Goal: Information Seeking & Learning: Learn about a topic

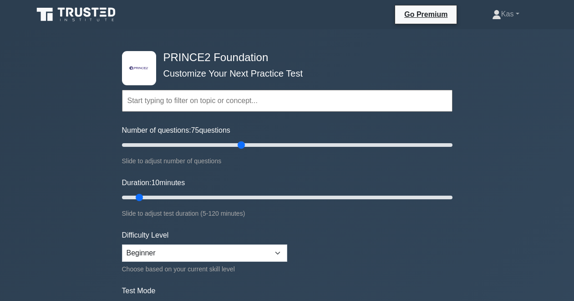
drag, startPoint x: 134, startPoint y: 144, endPoint x: 245, endPoint y: 147, distance: 111.2
type input "75"
click at [245, 146] on input "Number of questions: 75 questions" at bounding box center [287, 144] width 331 height 11
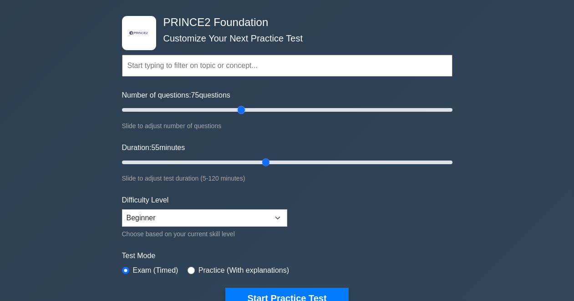
drag, startPoint x: 140, startPoint y: 161, endPoint x: 269, endPoint y: 166, distance: 129.0
click at [269, 166] on input "Duration: 55 minutes" at bounding box center [287, 162] width 331 height 11
drag, startPoint x: 265, startPoint y: 164, endPoint x: 281, endPoint y: 163, distance: 15.5
type input "60"
click at [281, 163] on input "Duration: 60 minutes" at bounding box center [287, 162] width 331 height 11
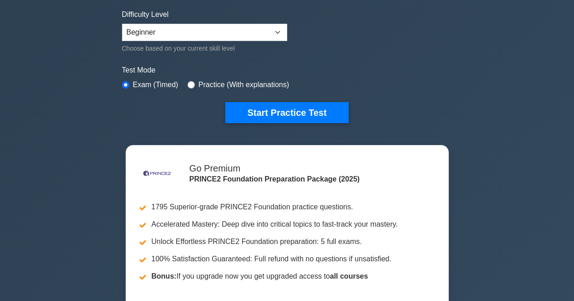
scroll to position [228, 0]
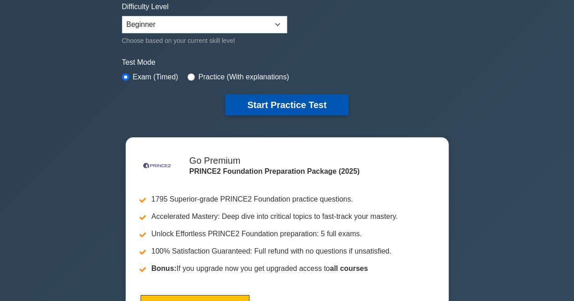
click at [256, 104] on button "Start Practice Test" at bounding box center [286, 104] width 123 height 21
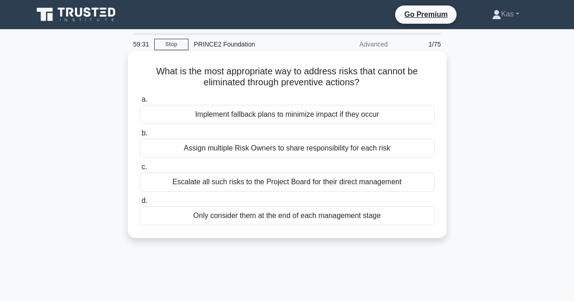
click at [253, 184] on div "Escalate all such risks to the Project Board for their direct management" at bounding box center [287, 181] width 295 height 19
click at [140, 170] on input "c. Escalate all such risks to the Project Board for their direct management" at bounding box center [140, 167] width 0 height 6
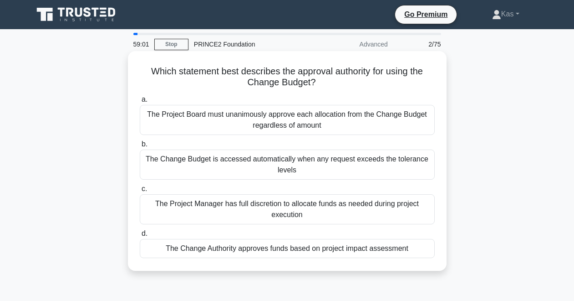
click at [232, 118] on div "The Project Board must unanimously approve each allocation from the Change Budg…" at bounding box center [287, 120] width 295 height 30
click at [140, 102] on input "a. The Project Board must unanimously approve each allocation from the Change B…" at bounding box center [140, 100] width 0 height 6
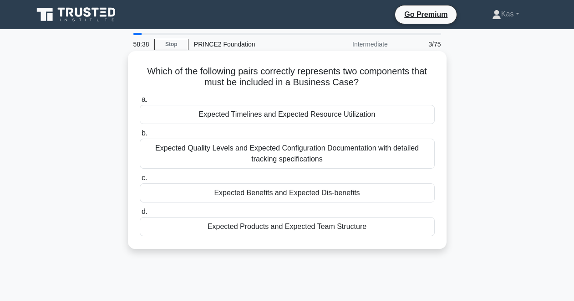
click at [261, 120] on div "Expected Timelines and Expected Resource Utilization" at bounding box center [287, 114] width 295 height 19
click at [140, 102] on input "a. Expected Timelines and Expected Resource Utilization" at bounding box center [140, 100] width 0 height 6
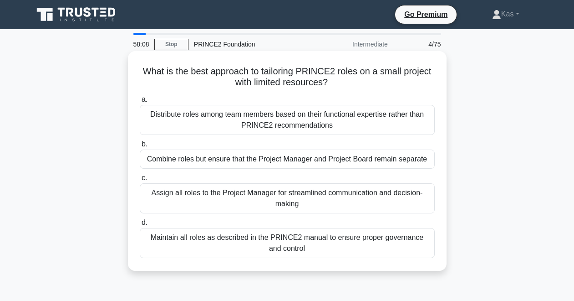
click at [253, 160] on div "Combine roles but ensure that the Project Manager and Project Board remain sepa…" at bounding box center [287, 158] width 295 height 19
click at [140, 147] on input "b. Combine roles but ensure that the Project Manager and Project Board remain s…" at bounding box center [140, 144] width 0 height 6
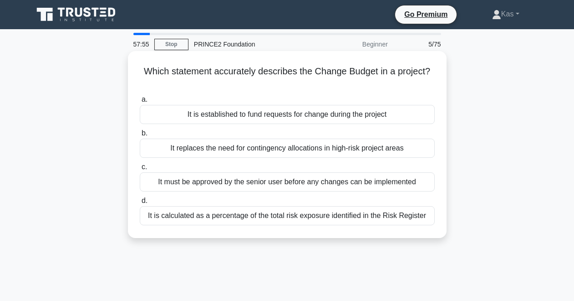
click at [273, 115] on div "It is established to fund requests for change during the project" at bounding box center [287, 114] width 295 height 19
click at [140, 102] on input "a. It is established to fund requests for change during the project" at bounding box center [140, 100] width 0 height 6
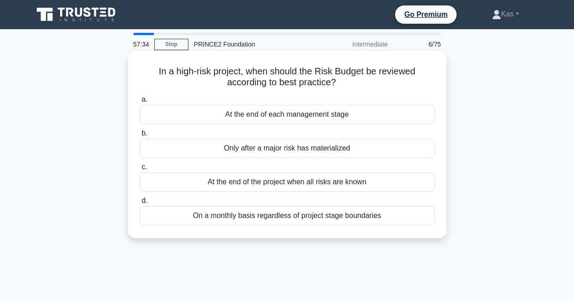
click at [259, 219] on div "On a monthly basis regardless of project stage boundaries" at bounding box center [287, 215] width 295 height 19
click at [140, 204] on input "d. On a monthly basis regardless of project stage boundaries" at bounding box center [140, 201] width 0 height 6
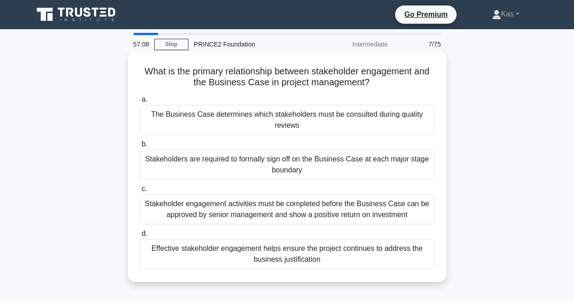
click at [287, 260] on div "Effective stakeholder engagement helps ensure the project continues to address …" at bounding box center [287, 254] width 295 height 30
click at [140, 236] on input "d. Effective stakeholder engagement helps ensure the project continues to addre…" at bounding box center [140, 233] width 0 height 6
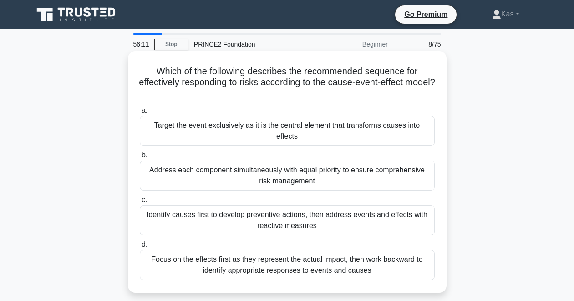
click at [241, 219] on div "Identify causes first to develop preventive actions, then address events and ef…" at bounding box center [287, 220] width 295 height 30
click at [140, 203] on input "c. Identify causes first to develop preventive actions, then address events and…" at bounding box center [140, 200] width 0 height 6
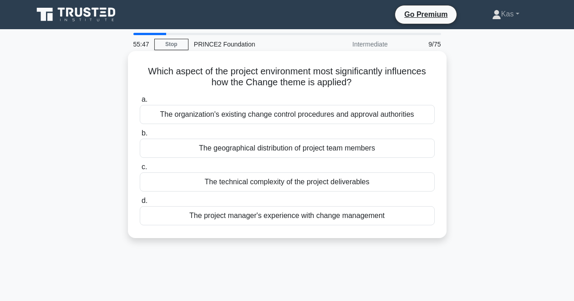
click at [258, 181] on div "The technical complexity of the project deliverables" at bounding box center [287, 181] width 295 height 19
click at [140, 170] on input "c. The technical complexity of the project deliverables" at bounding box center [140, 167] width 0 height 6
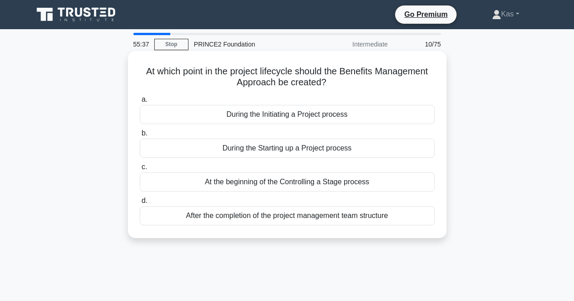
click at [262, 116] on div "During the Initiating a Project process" at bounding box center [287, 114] width 295 height 19
click at [140, 102] on input "a. During the Initiating a Project process" at bounding box center [140, 100] width 0 height 6
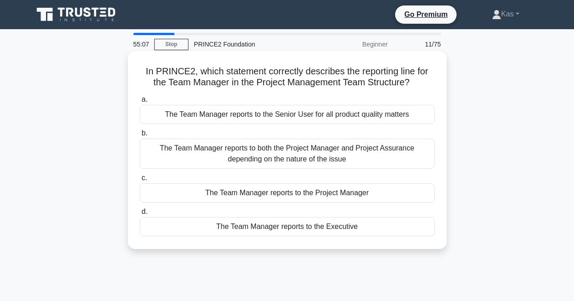
click at [292, 117] on div "The Team Manager reports to the Senior User for all product quality matters" at bounding box center [287, 114] width 295 height 19
click at [140, 102] on input "a. The Team Manager reports to the Senior User for all product quality matters" at bounding box center [140, 100] width 0 height 6
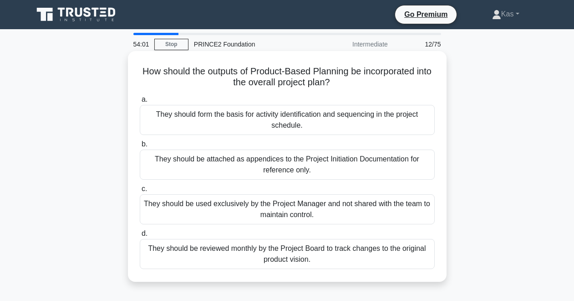
click at [343, 249] on div "They should be reviewed monthly by the Project Board to track changes to the or…" at bounding box center [287, 254] width 295 height 30
click at [140, 236] on input "d. They should be reviewed monthly by the Project Board to track changes to the…" at bounding box center [140, 233] width 0 height 6
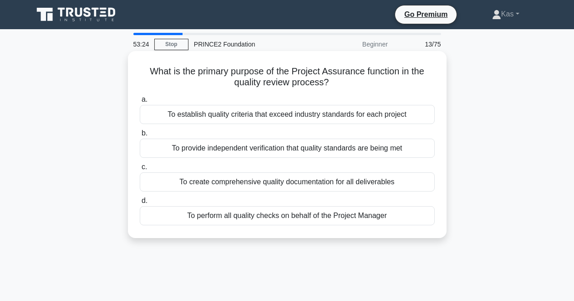
click at [338, 184] on div "To create comprehensive quality documentation for all deliverables" at bounding box center [287, 181] width 295 height 19
click at [140, 170] on input "c. To create comprehensive quality documentation for all deliverables" at bounding box center [140, 167] width 0 height 6
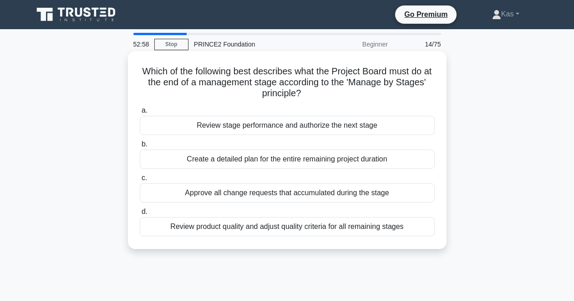
click at [331, 127] on div "Review stage performance and authorize the next stage" at bounding box center [287, 125] width 295 height 19
click at [140, 113] on input "a. Review stage performance and authorize the next stage" at bounding box center [140, 111] width 0 height 6
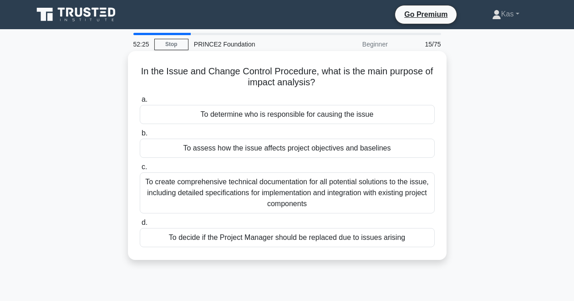
click at [298, 152] on div "To assess how the issue affects project objectives and baselines" at bounding box center [287, 147] width 295 height 19
click at [140, 136] on input "b. To assess how the issue affects project objectives and baselines" at bounding box center [140, 133] width 0 height 6
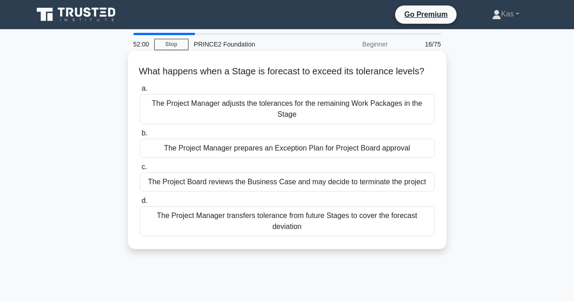
click at [282, 151] on div "The Project Manager prepares an Exception Plan for Project Board approval" at bounding box center [287, 147] width 295 height 19
click at [140, 136] on input "b. The Project Manager prepares an Exception Plan for Project Board approval" at bounding box center [140, 133] width 0 height 6
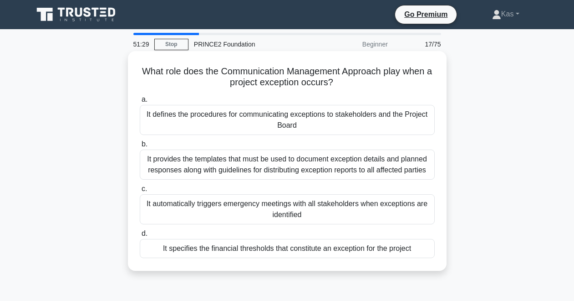
click at [254, 174] on div "It provides the templates that must be used to document exception details and p…" at bounding box center [287, 164] width 295 height 30
click at [140, 147] on input "b. It provides the templates that must be used to document exception details an…" at bounding box center [140, 144] width 0 height 6
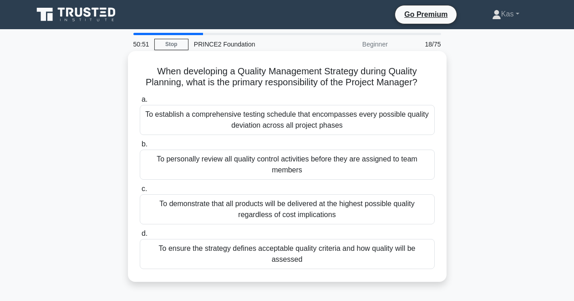
click at [260, 251] on div "To ensure the strategy defines acceptable quality criteria and how quality will…" at bounding box center [287, 254] width 295 height 30
click at [140, 236] on input "d. To ensure the strategy defines acceptable quality criteria and how quality w…" at bounding box center [140, 233] width 0 height 6
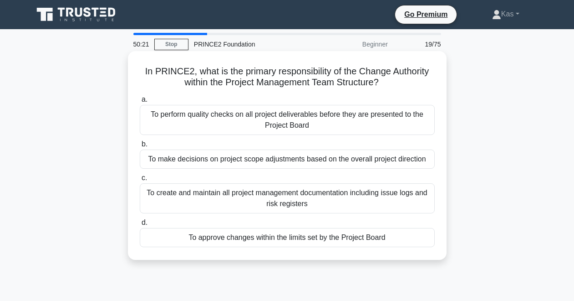
click at [282, 157] on div "To make decisions on project scope adjustments based on the overall project dir…" at bounding box center [287, 158] width 295 height 19
click at [140, 147] on input "b. To make decisions on project scope adjustments based on the overall project …" at bounding box center [140, 144] width 0 height 6
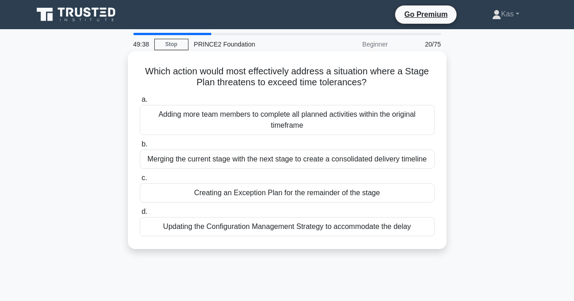
click at [282, 191] on div "Creating an Exception Plan for the remainder of the stage" at bounding box center [287, 192] width 295 height 19
click at [140, 181] on input "c. Creating an Exception Plan for the remainder of the stage" at bounding box center [140, 178] width 0 height 6
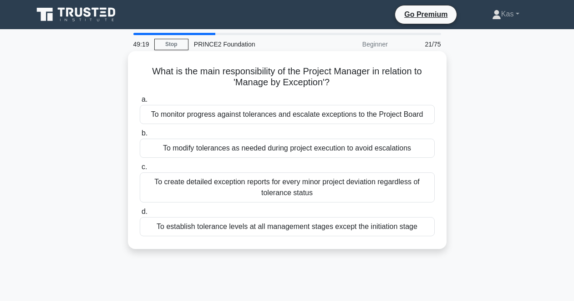
click at [287, 116] on div "To monitor progress against tolerances and escalate exceptions to the Project B…" at bounding box center [287, 114] width 295 height 19
click at [140, 102] on input "a. To monitor progress against tolerances and escalate exceptions to the Projec…" at bounding box center [140, 100] width 0 height 6
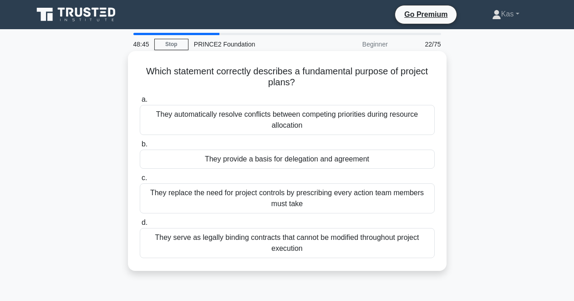
click at [287, 199] on div "They replace the need for project controls by prescribing every action team mem…" at bounding box center [287, 198] width 295 height 30
click at [140, 181] on input "c. They replace the need for project controls by prescribing every action team …" at bounding box center [140, 178] width 0 height 6
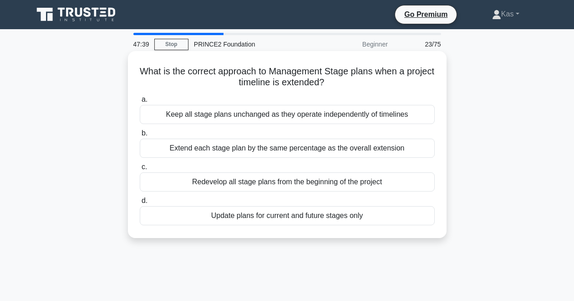
click at [241, 218] on div "Update plans for current and future stages only" at bounding box center [287, 215] width 295 height 19
click at [140, 204] on input "d. Update plans for current and future stages only" at bounding box center [140, 201] width 0 height 6
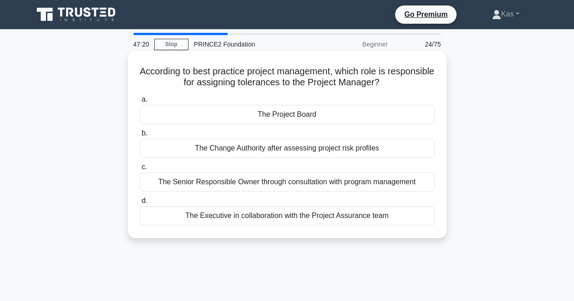
drag, startPoint x: 255, startPoint y: 134, endPoint x: 255, endPoint y: 125, distance: 9.1
click at [255, 125] on div "a. The Project Board b. The Change Authority after assessing project risk profi…" at bounding box center [287, 159] width 306 height 135
click at [255, 118] on div "The Project Board" at bounding box center [287, 114] width 295 height 19
click at [140, 102] on input "a. The Project Board" at bounding box center [140, 100] width 0 height 6
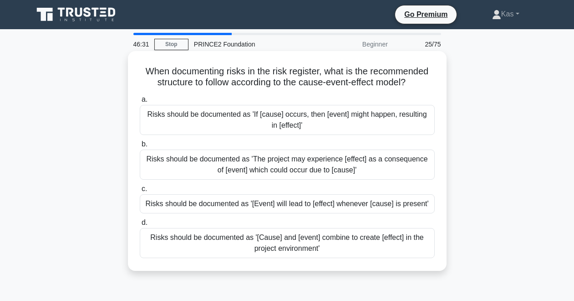
click at [254, 124] on div "Risks should be documented as 'If [cause] occurs, then [event] might happen, re…" at bounding box center [287, 120] width 295 height 30
click at [140, 102] on input "a. Risks should be documented as 'If [cause] occurs, then [event] might happen,…" at bounding box center [140, 100] width 0 height 6
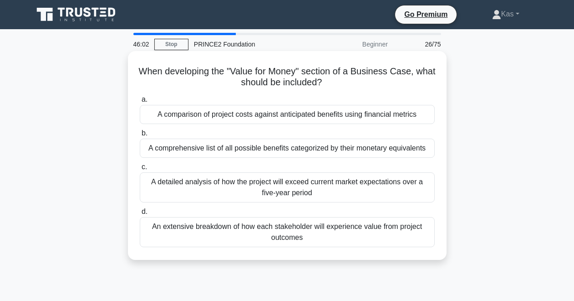
click at [301, 116] on div "A comparison of project costs against anticipated benefits using financial metr…" at bounding box center [287, 114] width 295 height 19
click at [140, 102] on input "a. A comparison of project costs against anticipated benefits using financial m…" at bounding box center [140, 100] width 0 height 6
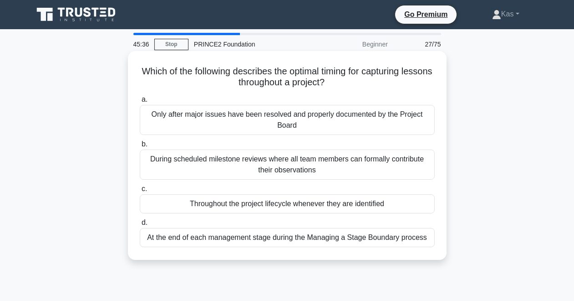
click at [230, 169] on div "During scheduled milestone reviews where all team members can formally contribu…" at bounding box center [287, 164] width 295 height 30
click at [140, 147] on input "b. During scheduled milestone reviews where all team members can formally contr…" at bounding box center [140, 144] width 0 height 6
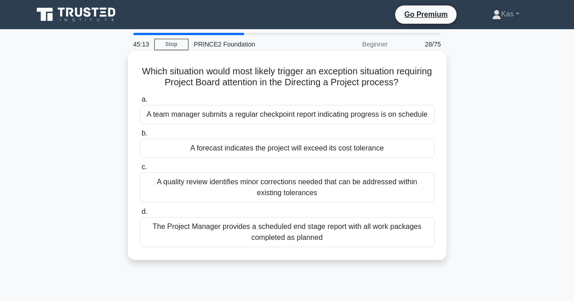
click at [272, 149] on div "A forecast indicates the project will exceed its cost tolerance" at bounding box center [287, 147] width 295 height 19
click at [140, 136] on input "b. A forecast indicates the project will exceed its cost tolerance" at bounding box center [140, 133] width 0 height 6
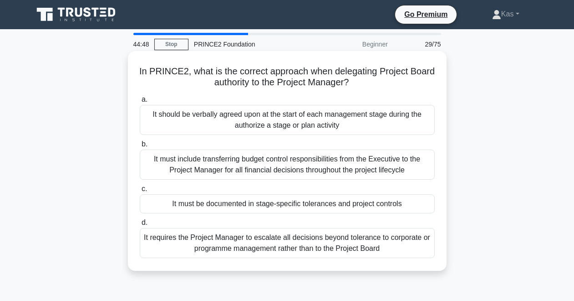
click at [210, 173] on div "It must include transferring budget control responsibilities from the Executive…" at bounding box center [287, 164] width 295 height 30
click at [140, 147] on input "b. It must include transferring budget control responsibilities from the Execut…" at bounding box center [140, 144] width 0 height 6
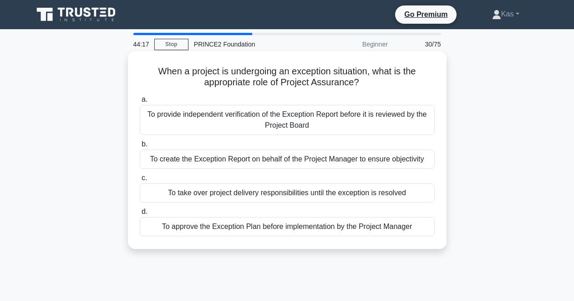
click at [240, 124] on div "To provide independent verification of the Exception Report before it is review…" at bounding box center [287, 120] width 295 height 30
click at [140, 102] on input "a. To provide independent verification of the Exception Report before it is rev…" at bounding box center [140, 100] width 0 height 6
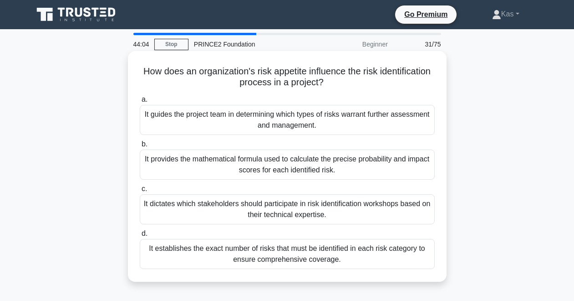
scroll to position [1, 0]
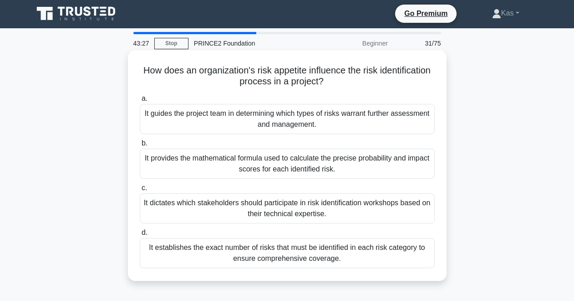
click at [229, 121] on div "It guides the project team in determining which types of risks warrant further …" at bounding box center [287, 119] width 295 height 30
click at [140, 102] on input "a. It guides the project team in determining which types of risks warrant furth…" at bounding box center [140, 99] width 0 height 6
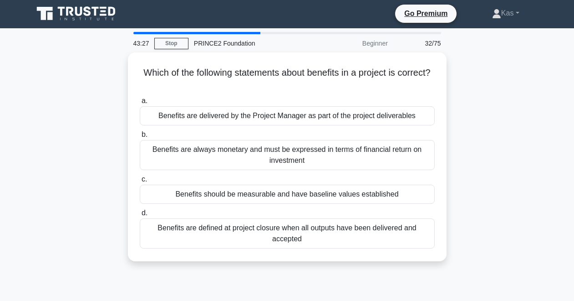
scroll to position [0, 0]
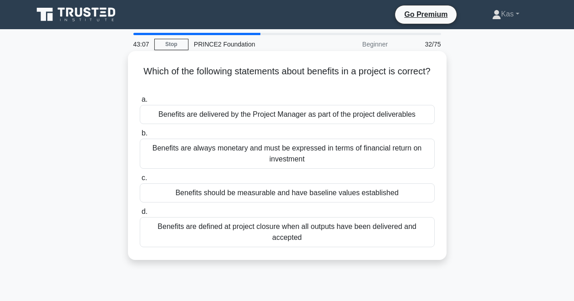
click at [277, 194] on div "Benefits should be measurable and have baseline values established" at bounding box center [287, 192] width 295 height 19
click at [140, 181] on input "c. Benefits should be measurable and have baseline values established" at bounding box center [140, 178] width 0 height 6
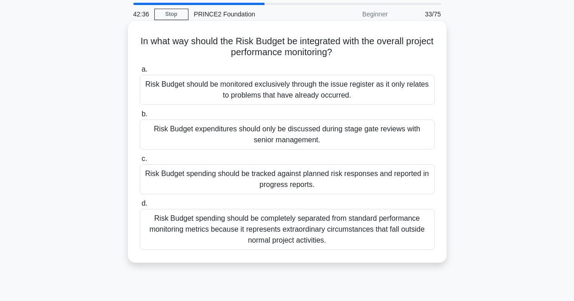
scroll to position [44, 0]
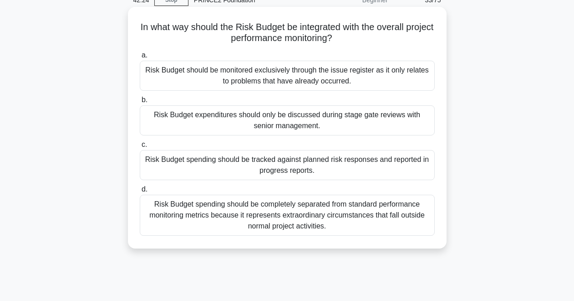
click at [222, 167] on div "Risk Budget spending should be tracked against planned risk responses and repor…" at bounding box center [287, 165] width 295 height 30
click at [140, 148] on input "c. Risk Budget spending should be tracked against planned risk responses and re…" at bounding box center [140, 145] width 0 height 6
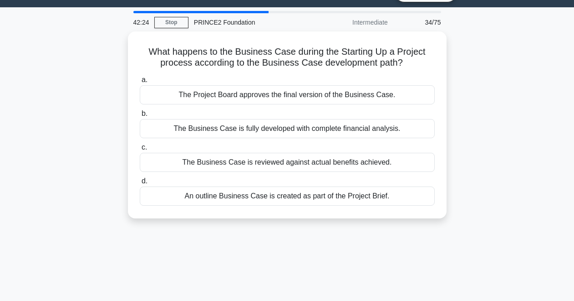
scroll to position [0, 0]
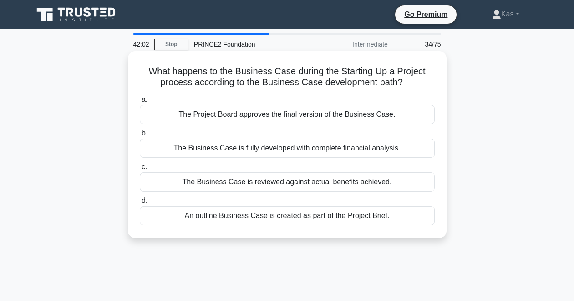
click at [271, 148] on div "The Business Case is fully developed with complete financial analysis." at bounding box center [287, 147] width 295 height 19
click at [140, 136] on input "b. The Business Case is fully developed with complete financial analysis." at bounding box center [140, 133] width 0 height 6
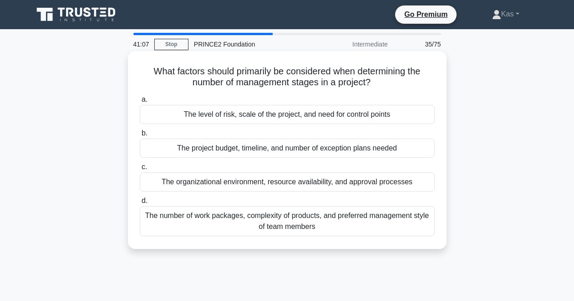
click at [268, 111] on div "The level of risk, scale of the project, and need for control points" at bounding box center [287, 114] width 295 height 19
click at [140, 102] on input "a. The level of risk, scale of the project, and need for control points" at bounding box center [140, 100] width 0 height 6
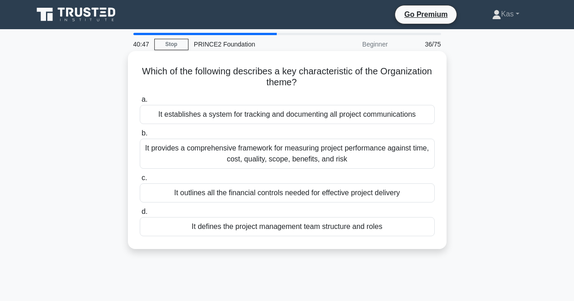
click at [294, 225] on div "It defines the project management team structure and roles" at bounding box center [287, 226] width 295 height 19
click at [140, 215] on input "d. It defines the project management team structure and roles" at bounding box center [140, 212] width 0 height 6
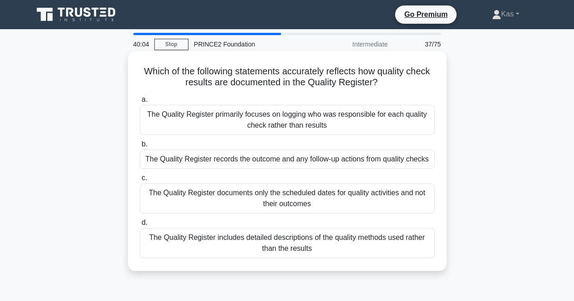
click at [268, 160] on div "The Quality Register records the outcome and any follow-up actions from quality…" at bounding box center [287, 158] width 295 height 19
click at [140, 147] on input "b. The Quality Register records the outcome and any follow-up actions from qual…" at bounding box center [140, 144] width 0 height 6
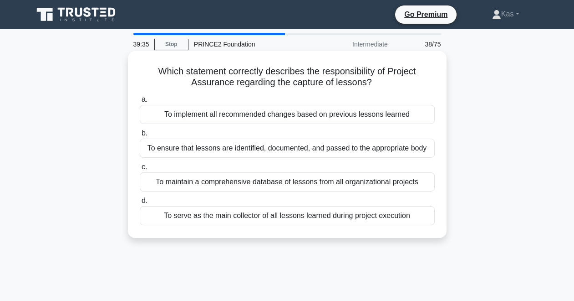
click at [259, 216] on div "To serve as the main collector of all lessons learned during project execution" at bounding box center [287, 215] width 295 height 19
click at [140, 204] on input "d. To serve as the main collector of all lessons learned during project executi…" at bounding box center [140, 201] width 0 height 6
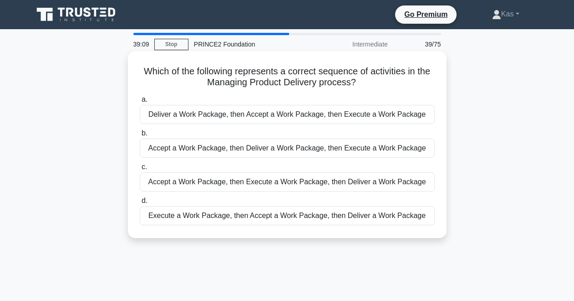
click at [256, 184] on div "Accept a Work Package, then Execute a Work Package, then Deliver a Work Package" at bounding box center [287, 181] width 295 height 19
click at [140, 170] on input "c. Accept a Work Package, then Execute a Work Package, then Deliver a Work Pack…" at bounding box center [140, 167] width 0 height 6
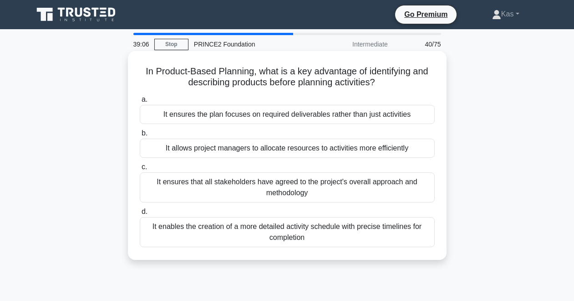
click at [256, 183] on div "It ensures that all stakeholders have agreed to the project's overall approach …" at bounding box center [287, 187] width 295 height 30
click at [140, 170] on input "c. It ensures that all stakeholders have agreed to the project's overall approa…" at bounding box center [140, 167] width 0 height 6
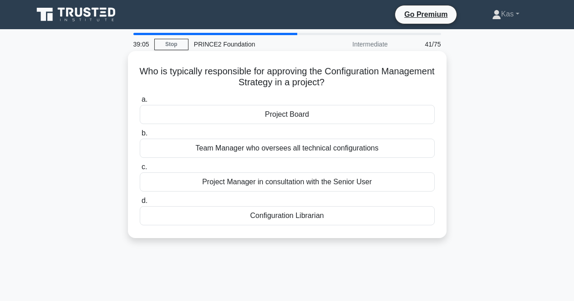
click at [269, 143] on div "Team Manager who oversees all technical configurations" at bounding box center [287, 147] width 295 height 19
click at [140, 136] on input "b. Team Manager who oversees all technical configurations" at bounding box center [140, 133] width 0 height 6
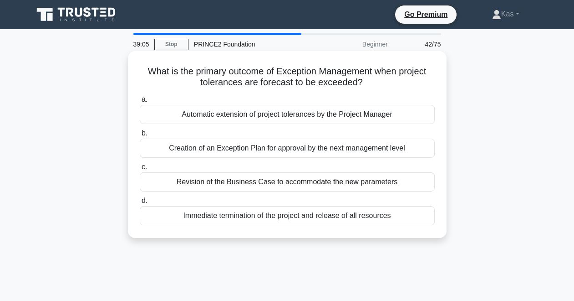
click at [263, 154] on div "Creation of an Exception Plan for approval by the next management level" at bounding box center [287, 147] width 295 height 19
click at [140, 136] on input "b. Creation of an Exception Plan for approval by the next management level" at bounding box center [140, 133] width 0 height 6
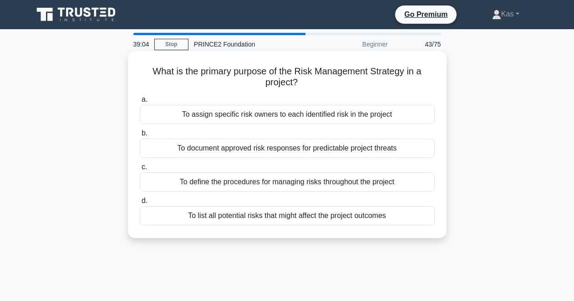
click at [245, 197] on label "d. To list all potential risks that might affect the project outcomes" at bounding box center [287, 210] width 295 height 30
click at [140, 198] on input "d. To list all potential risks that might affect the project outcomes" at bounding box center [140, 201] width 0 height 6
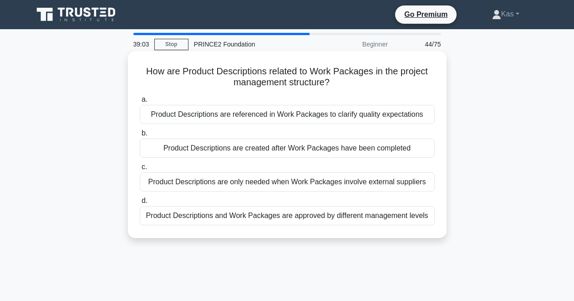
click at [242, 212] on div "Product Descriptions and Work Packages are approved by different management lev…" at bounding box center [287, 215] width 295 height 19
click at [140, 204] on input "d. Product Descriptions and Work Packages are approved by different management …" at bounding box center [140, 201] width 0 height 6
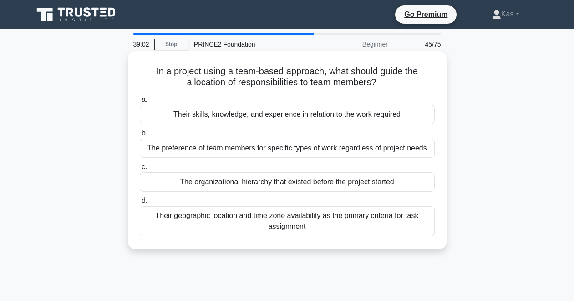
click at [249, 150] on div "The preference of team members for specific types of work regardless of project…" at bounding box center [287, 147] width 295 height 19
click at [140, 136] on input "b. The preference of team members for specific types of work regardless of proj…" at bounding box center [140, 133] width 0 height 6
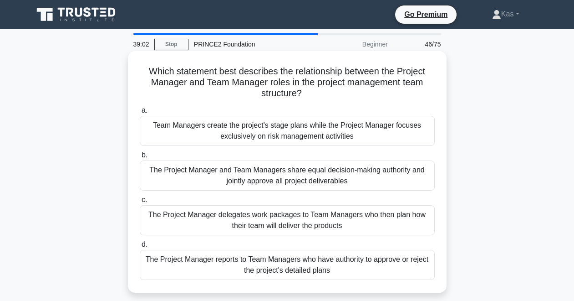
click at [240, 177] on div "The Project Manager and Team Managers share equal decision-making authority and…" at bounding box center [287, 175] width 295 height 30
click at [140, 158] on input "b. The Project Manager and Team Managers share equal decision-making authority …" at bounding box center [140, 155] width 0 height 6
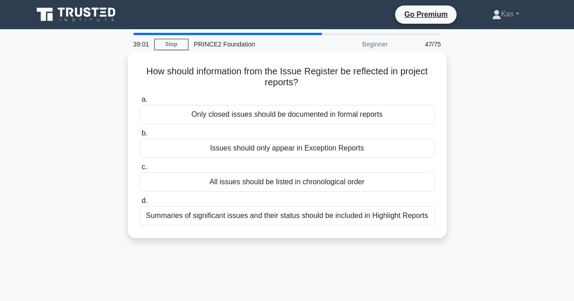
click at [240, 184] on div "All issues should be listed in chronological order" at bounding box center [287, 181] width 295 height 19
click at [140, 170] on input "c. All issues should be listed in chronological order" at bounding box center [140, 167] width 0 height 6
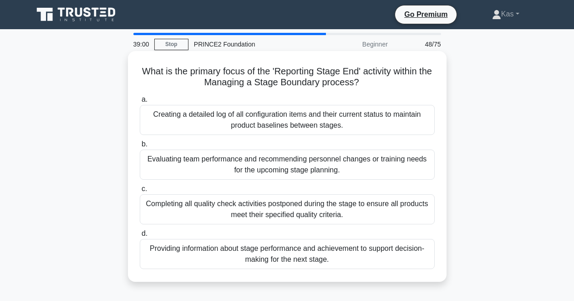
click at [261, 125] on div "Creating a detailed log of all configuration items and their current status to …" at bounding box center [287, 120] width 295 height 30
click at [140, 102] on input "a. Creating a detailed log of all configuration items and their current status …" at bounding box center [140, 100] width 0 height 6
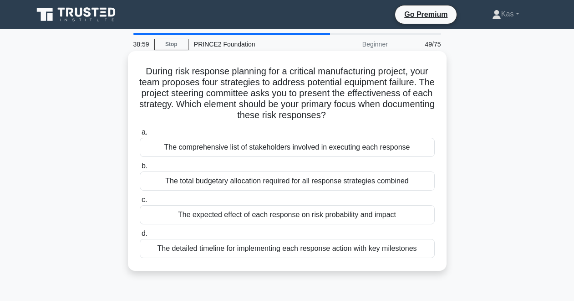
click at [242, 181] on div "The total budgetary allocation required for all response strategies combined" at bounding box center [287, 180] width 295 height 19
click at [140, 169] on input "b. The total budgetary allocation required for all response strategies combined" at bounding box center [140, 166] width 0 height 6
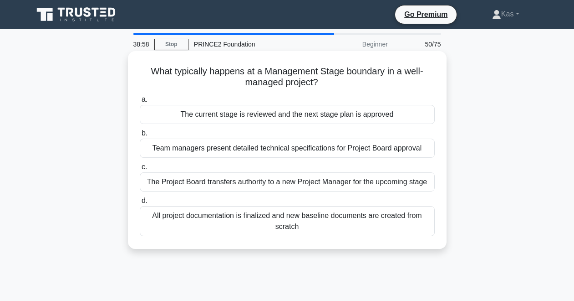
click at [239, 214] on div "All project documentation is finalized and new baseline documents are created f…" at bounding box center [287, 221] width 295 height 30
click at [140, 204] on input "d. All project documentation is finalized and new baseline documents are create…" at bounding box center [140, 201] width 0 height 6
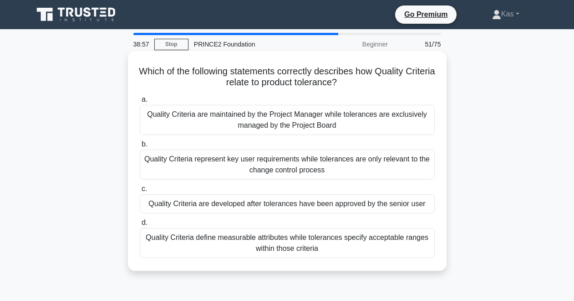
click at [247, 164] on div "Quality Criteria represent key user requirements while tolerances are only rele…" at bounding box center [287, 164] width 295 height 30
click at [140, 147] on input "b. Quality Criteria represent key user requirements while tolerances are only r…" at bounding box center [140, 144] width 0 height 6
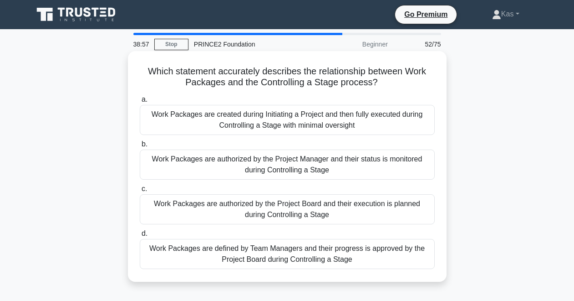
click at [247, 121] on div "Work Packages are created during Initiating a Project and then fully executed d…" at bounding box center [287, 120] width 295 height 30
click at [140, 102] on input "a. Work Packages are created during Initiating a Project and then fully execute…" at bounding box center [140, 100] width 0 height 6
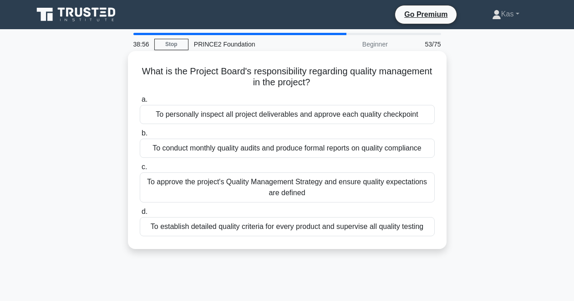
click at [230, 181] on div "To approve the project's Quality Management Strategy and ensure quality expecta…" at bounding box center [287, 187] width 295 height 30
click at [140, 170] on input "c. To approve the project's Quality Management Strategy and ensure quality expe…" at bounding box center [140, 167] width 0 height 6
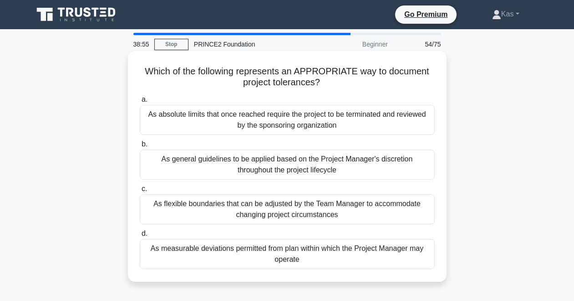
click at [218, 245] on div "As measurable deviations permitted from plan within which the Project Manager m…" at bounding box center [287, 254] width 295 height 30
click at [140, 236] on input "d. As measurable deviations permitted from plan within which the Project Manage…" at bounding box center [140, 233] width 0 height 6
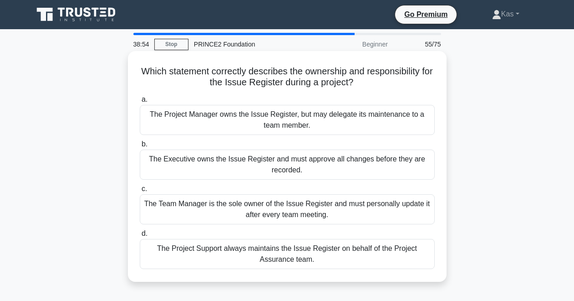
click at [251, 118] on div "The Project Manager owns the Issue Register, but may delegate its maintenance t…" at bounding box center [287, 120] width 295 height 30
click at [140, 102] on input "a. The Project Manager owns the Issue Register, but may delegate its maintenanc…" at bounding box center [140, 100] width 0 height 6
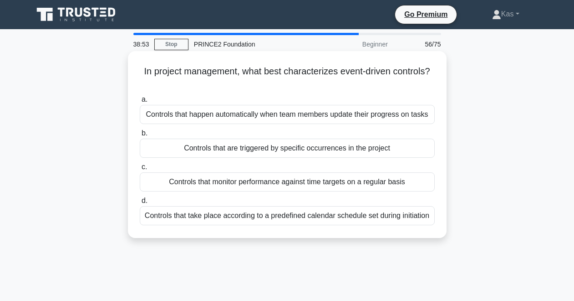
click at [243, 158] on div "a. Controls that happen automatically when team members update their progress o…" at bounding box center [287, 159] width 306 height 135
click at [246, 152] on div "Controls that are triggered by specific occurrences in the project" at bounding box center [287, 147] width 295 height 19
click at [140, 136] on input "b. Controls that are triggered by specific occurrences in the project" at bounding box center [140, 133] width 0 height 6
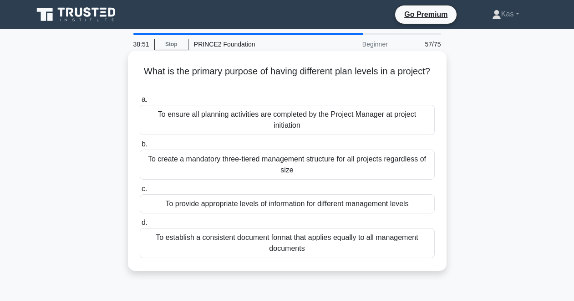
click at [247, 159] on div "To create a mandatory three-tiered management structure for all projects regard…" at bounding box center [287, 164] width 295 height 30
click at [140, 147] on input "b. To create a mandatory three-tiered management structure for all projects reg…" at bounding box center [140, 144] width 0 height 6
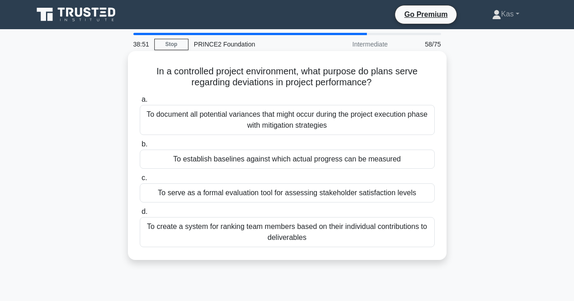
click at [238, 195] on div "To serve as a formal evaluation tool for assessing stakeholder satisfaction lev…" at bounding box center [287, 192] width 295 height 19
click at [140, 181] on input "c. To serve as a formal evaluation tool for assessing stakeholder satisfaction …" at bounding box center [140, 178] width 0 height 6
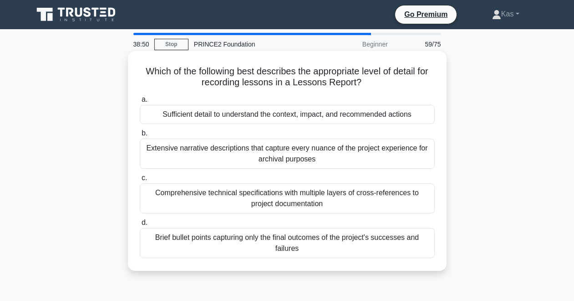
click at [246, 152] on div "Extensive narrative descriptions that capture every nuance of the project exper…" at bounding box center [287, 153] width 295 height 30
click at [140, 136] on input "b. Extensive narrative descriptions that capture every nuance of the project ex…" at bounding box center [140, 133] width 0 height 6
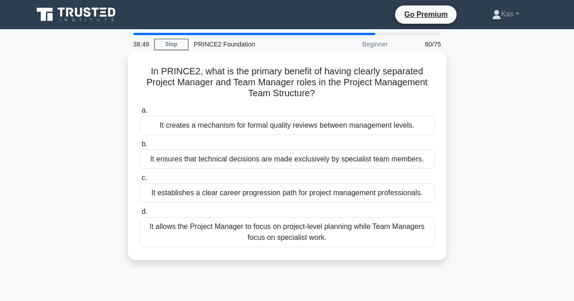
click at [199, 237] on div "It allows the Project Manager to focus on project-level planning while Team Man…" at bounding box center [287, 232] width 295 height 30
click at [140, 215] on input "d. It allows the Project Manager to focus on project-level planning while Team …" at bounding box center [140, 212] width 0 height 6
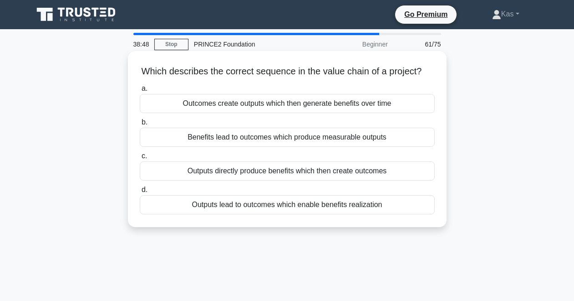
click at [259, 101] on div "Outcomes create outputs which then generate benefits over time" at bounding box center [287, 103] width 295 height 19
click at [140, 92] on input "a. Outcomes create outputs which then generate benefits over time" at bounding box center [140, 89] width 0 height 6
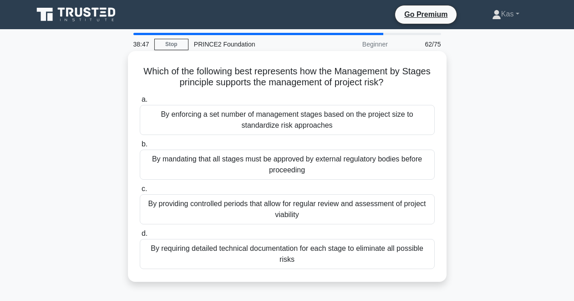
click at [238, 137] on div "a. By enforcing a set number of management stages based on the project size to …" at bounding box center [287, 181] width 306 height 179
click at [247, 126] on div "By enforcing a set number of management stages based on the project size to sta…" at bounding box center [287, 120] width 295 height 30
click at [140, 102] on input "a. By enforcing a set number of management stages based on the project size to …" at bounding box center [140, 100] width 0 height 6
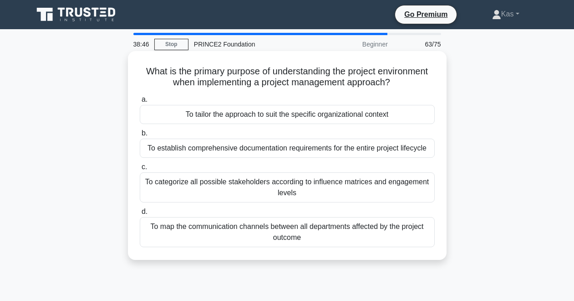
click at [237, 147] on div "To establish comprehensive documentation requirements for the entire project li…" at bounding box center [287, 147] width 295 height 19
click at [140, 136] on input "b. To establish comprehensive documentation requirements for the entire project…" at bounding box center [140, 133] width 0 height 6
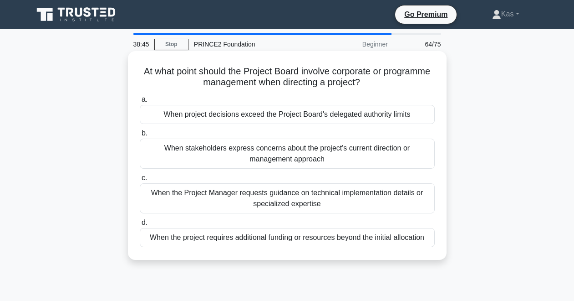
click at [216, 195] on div "When the Project Manager requests guidance on technical implementation details …" at bounding box center [287, 198] width 295 height 30
click at [140, 181] on input "c. When the Project Manager requests guidance on technical implementation detai…" at bounding box center [140, 178] width 0 height 6
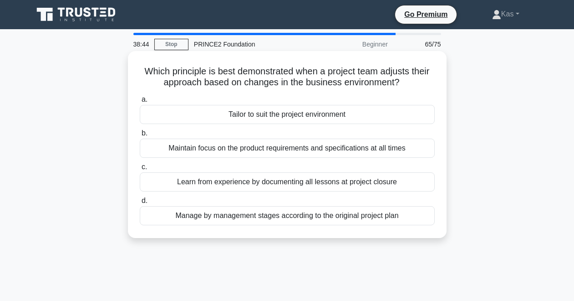
click at [241, 142] on div "Maintain focus on the product requirements and specifications at all times" at bounding box center [287, 147] width 295 height 19
click at [140, 136] on input "b. Maintain focus on the product requirements and specifications at all times" at bounding box center [140, 133] width 0 height 6
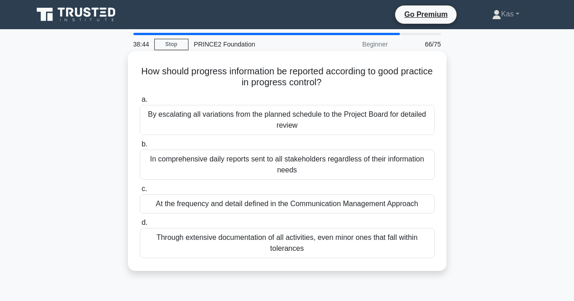
click at [245, 116] on div "By escalating all variations from the planned schedule to the Project Board for…" at bounding box center [287, 120] width 295 height 30
click at [140, 102] on input "a. By escalating all variations from the planned schedule to the Project Board …" at bounding box center [140, 100] width 0 height 6
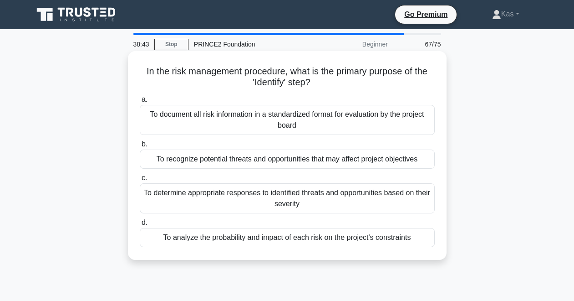
click at [212, 200] on div "To determine appropriate responses to identified threats and opportunities base…" at bounding box center [287, 198] width 295 height 30
click at [140, 181] on input "c. To determine appropriate responses to identified threats and opportunities b…" at bounding box center [140, 178] width 0 height 6
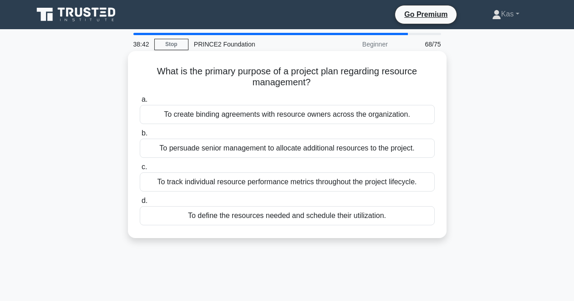
click at [245, 102] on label "a. To create binding agreements with resource owners across the organization." at bounding box center [287, 109] width 295 height 30
click at [140, 102] on input "a. To create binding agreements with resource owners across the organization." at bounding box center [140, 100] width 0 height 6
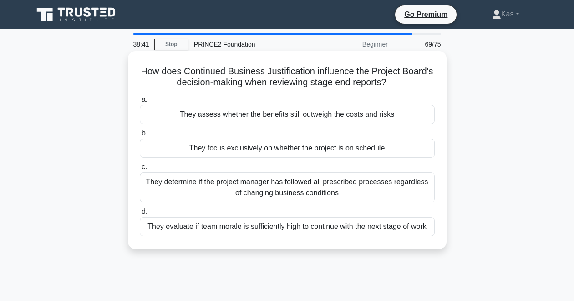
click at [237, 121] on div "They assess whether the benefits still outweigh the costs and risks" at bounding box center [287, 114] width 295 height 19
click at [140, 102] on input "a. They assess whether the benefits still outweigh the costs and risks" at bounding box center [140, 100] width 0 height 6
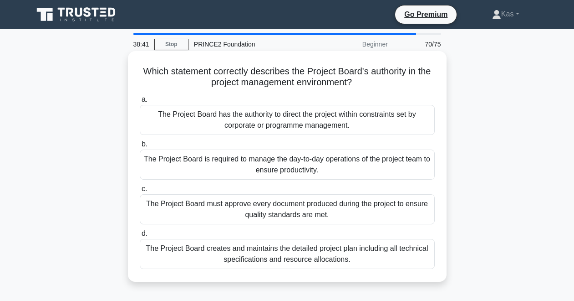
click at [211, 180] on div "a. The Project Board has the authority to direct the project within constraints…" at bounding box center [287, 181] width 306 height 179
click at [219, 161] on div "The Project Board is required to manage the day-to-day operations of the projec…" at bounding box center [287, 164] width 295 height 30
click at [140, 147] on input "b. The Project Board is required to manage the day-to-day operations of the pro…" at bounding box center [140, 144] width 0 height 6
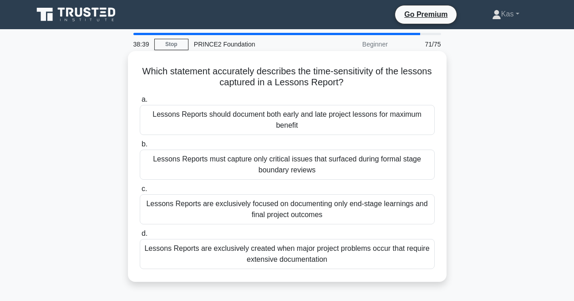
click at [211, 207] on div "Lessons Reports are exclusively focused on documenting only end-stage learnings…" at bounding box center [287, 209] width 295 height 30
click at [140, 192] on input "c. Lessons Reports are exclusively focused on documenting only end-stage learni…" at bounding box center [140, 189] width 0 height 6
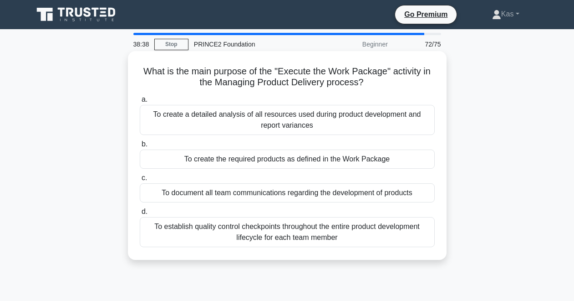
click at [212, 224] on div "To establish quality control checkpoints throughout the entire product developm…" at bounding box center [287, 232] width 295 height 30
click at [140, 215] on input "d. To establish quality control checkpoints throughout the entire product devel…" at bounding box center [140, 212] width 0 height 6
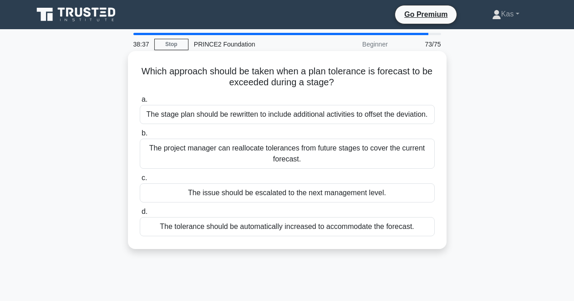
click at [244, 138] on label "b. The project manager can reallocate tolerances from future stages to cover th…" at bounding box center [287, 148] width 295 height 41
click at [140, 136] on input "b. The project manager can reallocate tolerances from future stages to cover th…" at bounding box center [140, 133] width 0 height 6
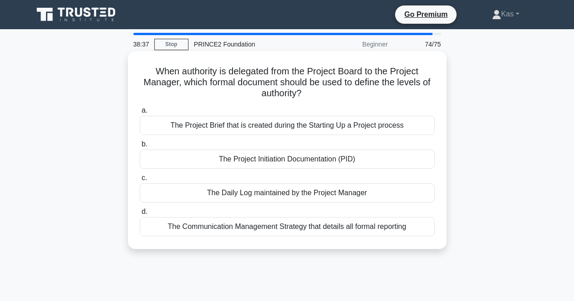
click at [255, 119] on div "The Project Brief that is created during the Starting Up a Project process" at bounding box center [287, 125] width 295 height 19
click at [140, 113] on input "a. The Project Brief that is created during the Starting Up a Project process" at bounding box center [140, 111] width 0 height 6
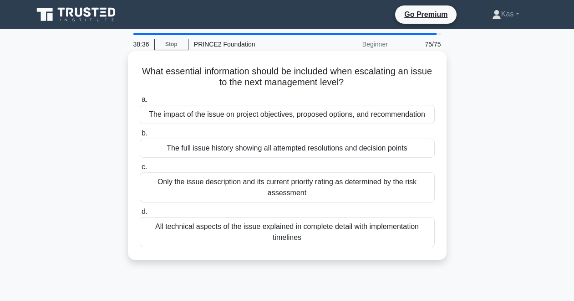
click at [251, 147] on div "The full issue history showing all attempted resolutions and decision points" at bounding box center [287, 147] width 295 height 19
click at [140, 136] on input "b. The full issue history showing all attempted resolutions and decision points" at bounding box center [140, 133] width 0 height 6
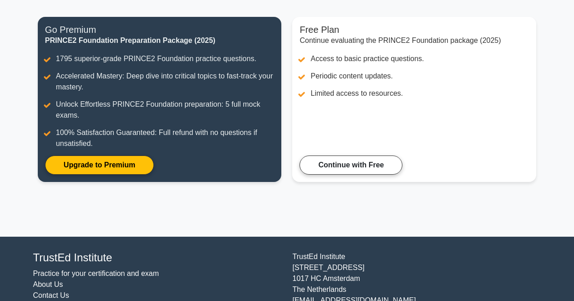
scroll to position [144, 0]
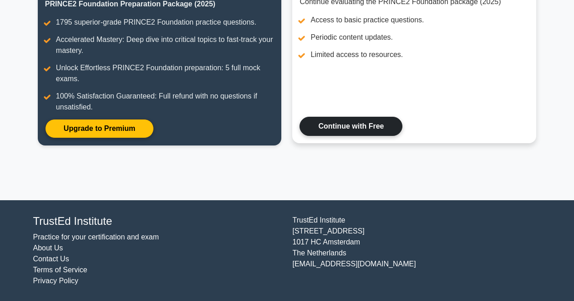
click at [315, 135] on link "Continue with Free" at bounding box center [351, 126] width 103 height 19
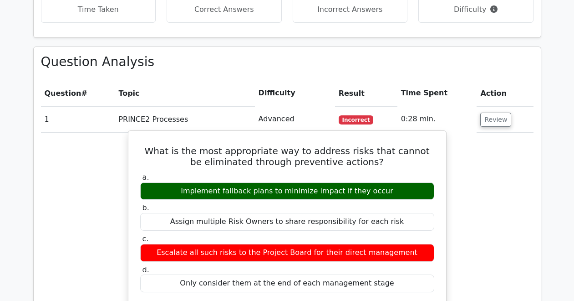
scroll to position [731, 0]
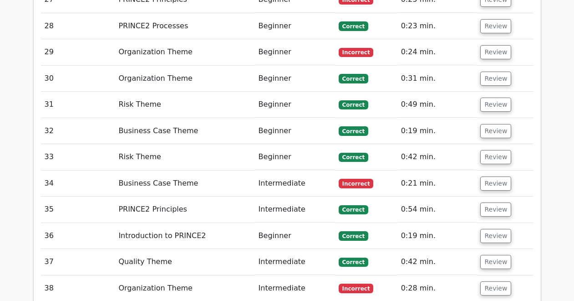
scroll to position [1956, 0]
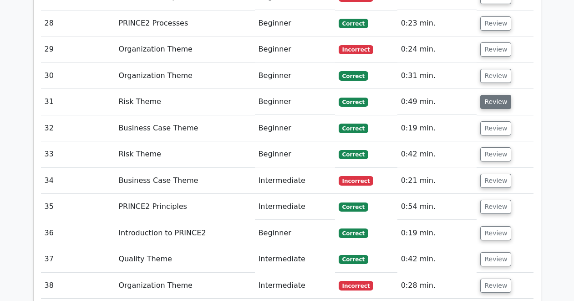
click at [487, 95] on button "Review" at bounding box center [496, 102] width 31 height 14
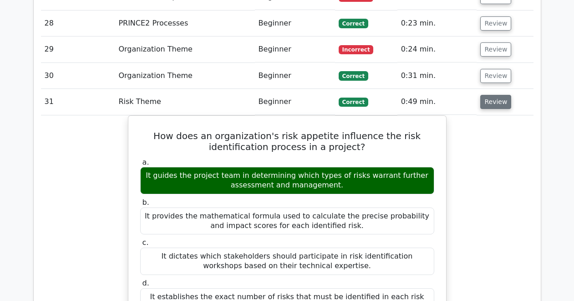
click at [487, 95] on button "Review" at bounding box center [496, 102] width 31 height 14
